Goal: Task Accomplishment & Management: Manage account settings

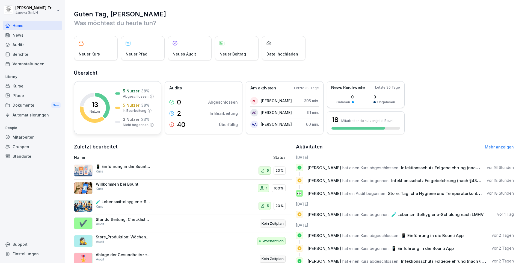
click at [136, 92] on p "5 Nutzer" at bounding box center [131, 91] width 17 height 6
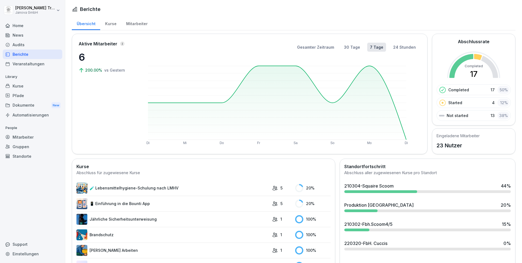
click at [158, 185] on link "🧪 Lebensmittelhygiene-Schulung nach LMHV" at bounding box center [172, 187] width 193 height 11
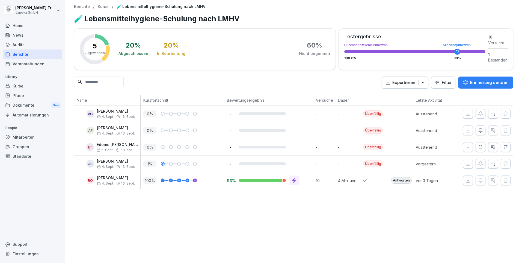
click at [22, 53] on div "Berichte" at bounding box center [33, 54] width 60 height 10
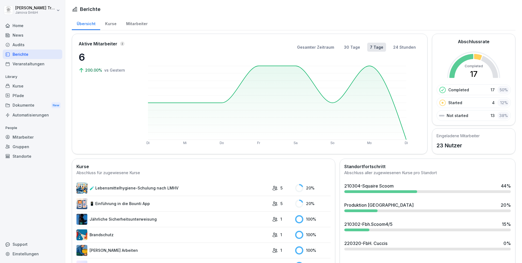
click at [111, 23] on div "Kurse" at bounding box center [110, 23] width 21 height 14
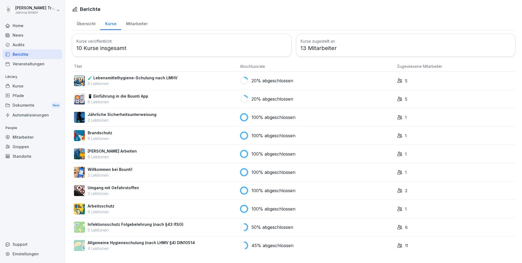
click at [28, 45] on div "Audits" at bounding box center [33, 45] width 60 height 10
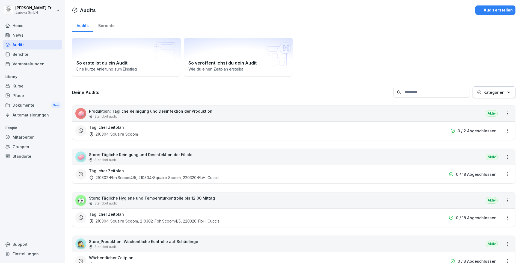
click at [112, 26] on div "Berichte" at bounding box center [106, 25] width 26 height 14
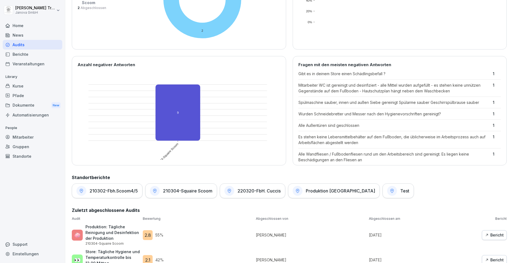
scroll to position [126, 0]
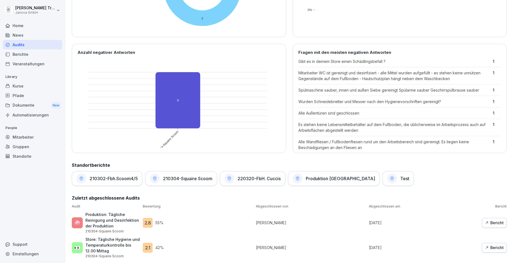
click at [486, 219] on div "Bericht" at bounding box center [494, 222] width 19 height 6
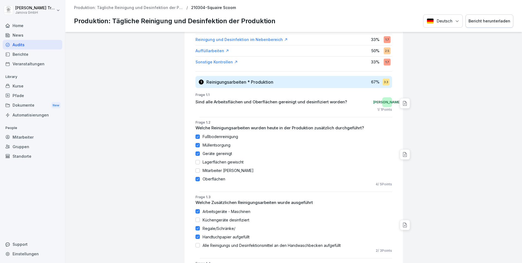
scroll to position [164, 0]
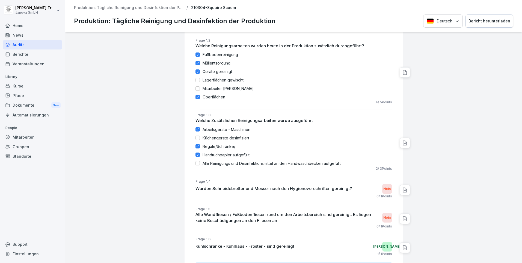
click at [403, 218] on icon at bounding box center [404, 218] width 5 height 5
click at [433, 191] on div at bounding box center [463, 211] width 114 height 686
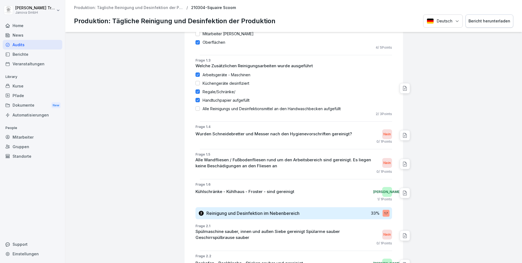
scroll to position [246, 0]
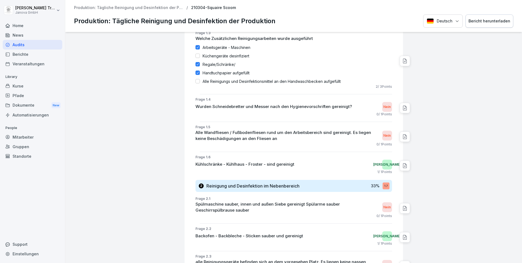
click at [402, 210] on icon at bounding box center [404, 207] width 5 height 5
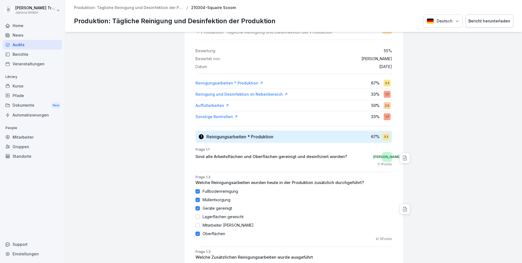
scroll to position [0, 0]
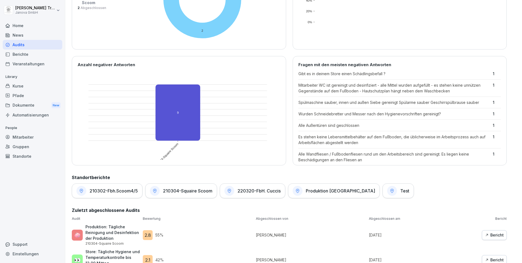
scroll to position [126, 0]
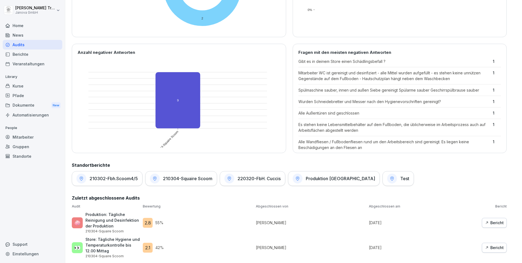
click at [23, 55] on div "Berichte" at bounding box center [33, 54] width 60 height 10
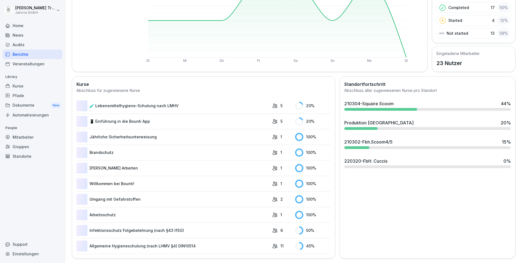
scroll to position [34, 0]
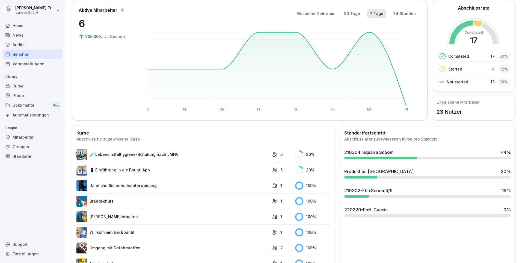
click at [23, 23] on div "Home" at bounding box center [33, 26] width 60 height 10
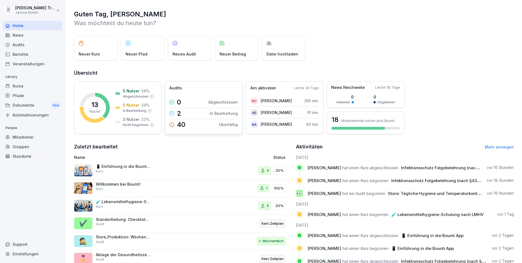
click at [229, 112] on p "In Bearbeitung" at bounding box center [224, 113] width 28 height 6
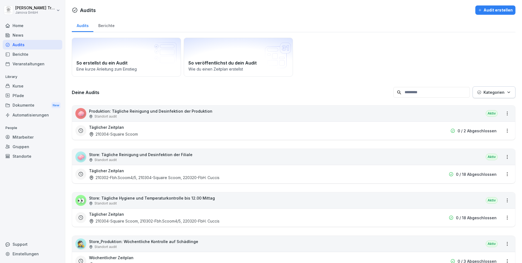
click at [507, 129] on html "[PERSON_NAME] Janova GmbH Home News Audits Berichte Veranstaltungen Library Kur…" at bounding box center [261, 131] width 522 height 263
click at [0, 0] on link "Berichte ansehen" at bounding box center [0, 0] width 0 height 0
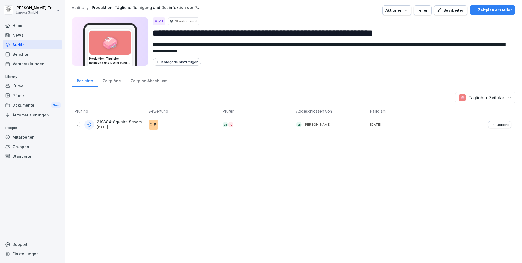
click at [17, 25] on div "Home" at bounding box center [33, 26] width 60 height 10
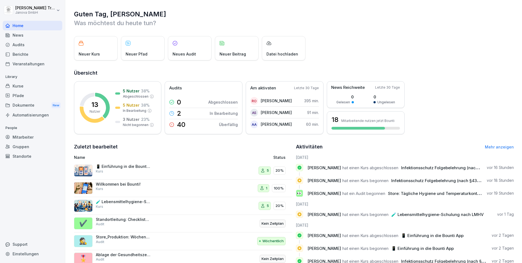
click at [28, 155] on div "Standorte" at bounding box center [33, 156] width 60 height 10
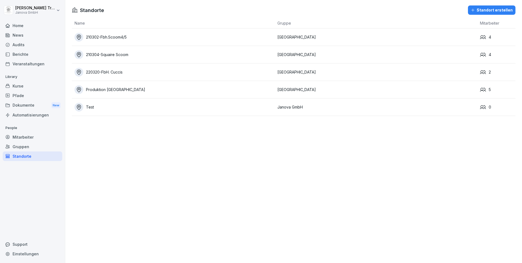
click at [21, 103] on div "Dokumente New" at bounding box center [33, 105] width 60 height 10
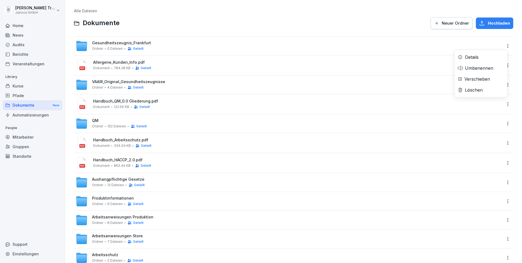
click at [501, 47] on html "[PERSON_NAME] Janova GmbH Home News Audits Berichte Veranstaltungen Library Kur…" at bounding box center [261, 131] width 522 height 263
click at [469, 57] on div "Details" at bounding box center [472, 57] width 14 height 7
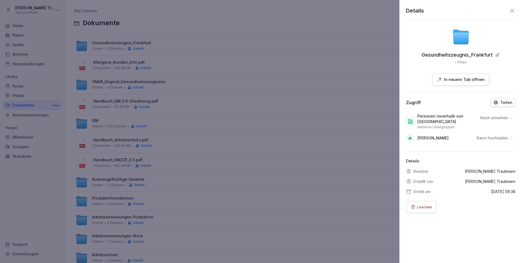
click at [509, 9] on icon at bounding box center [512, 10] width 7 height 7
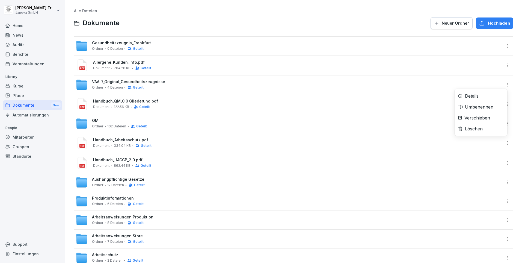
click at [502, 85] on html "[PERSON_NAME] Janova GmbH Home News Audits Berichte Veranstaltungen Library Kur…" at bounding box center [261, 131] width 522 height 263
click at [480, 95] on div "Details" at bounding box center [481, 95] width 53 height 11
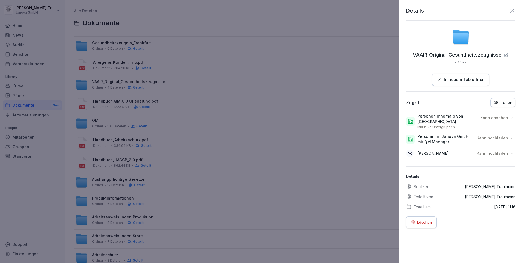
click at [509, 10] on icon at bounding box center [512, 10] width 7 height 7
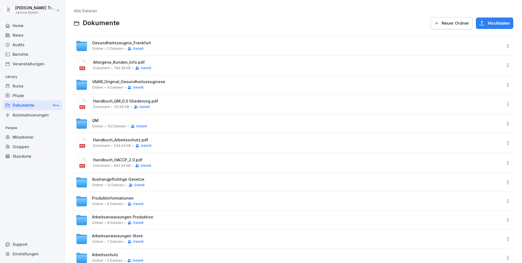
click at [152, 83] on span "VAAIR_Original_Gesundheitszeugnisse" at bounding box center [128, 81] width 73 height 5
click at [503, 44] on html "[PERSON_NAME] Janova GmbH Home News Audits Berichte Veranstaltungen Library Kur…" at bounding box center [261, 131] width 522 height 263
click at [482, 66] on div "Umbenennen" at bounding box center [479, 68] width 28 height 7
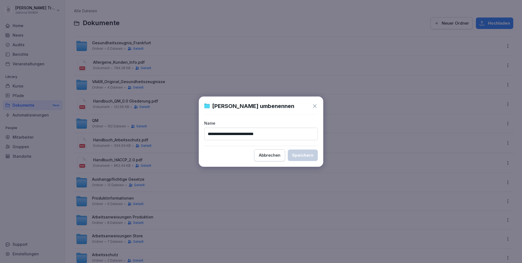
click at [206, 133] on input "**********" at bounding box center [261, 133] width 114 height 13
type input "**********"
click at [306, 155] on div "Speichern" at bounding box center [302, 155] width 21 height 6
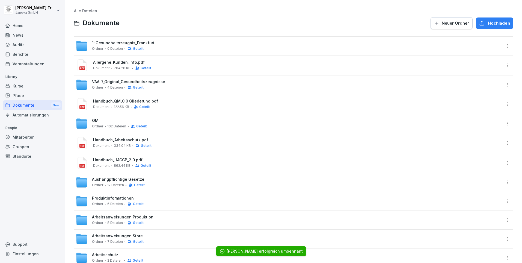
click at [504, 83] on html "[PERSON_NAME] Janova GmbH Home News Audits Berichte Veranstaltungen Library Kur…" at bounding box center [261, 131] width 522 height 263
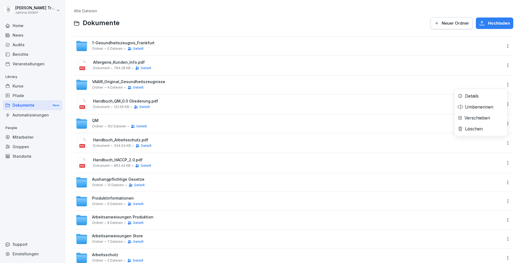
click at [480, 105] on div "Umbenennen" at bounding box center [479, 106] width 28 height 7
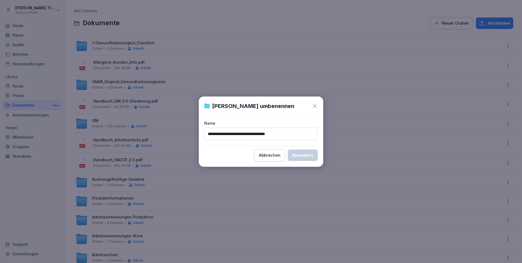
click at [208, 133] on input "**********" at bounding box center [261, 133] width 114 height 13
type input "**********"
click at [304, 154] on div "Speichern" at bounding box center [302, 155] width 21 height 6
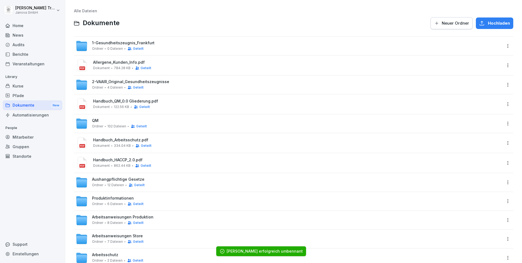
click at [24, 104] on div "Dokumente New" at bounding box center [33, 105] width 60 height 10
click at [20, 96] on div "Pfade" at bounding box center [33, 96] width 60 height 10
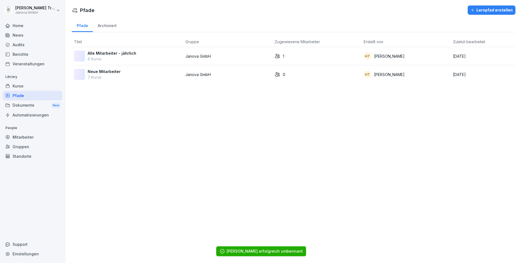
click at [22, 105] on div "Dokumente New" at bounding box center [33, 105] width 60 height 10
